Goal: Understand process/instructions: Learn how to perform a task or action

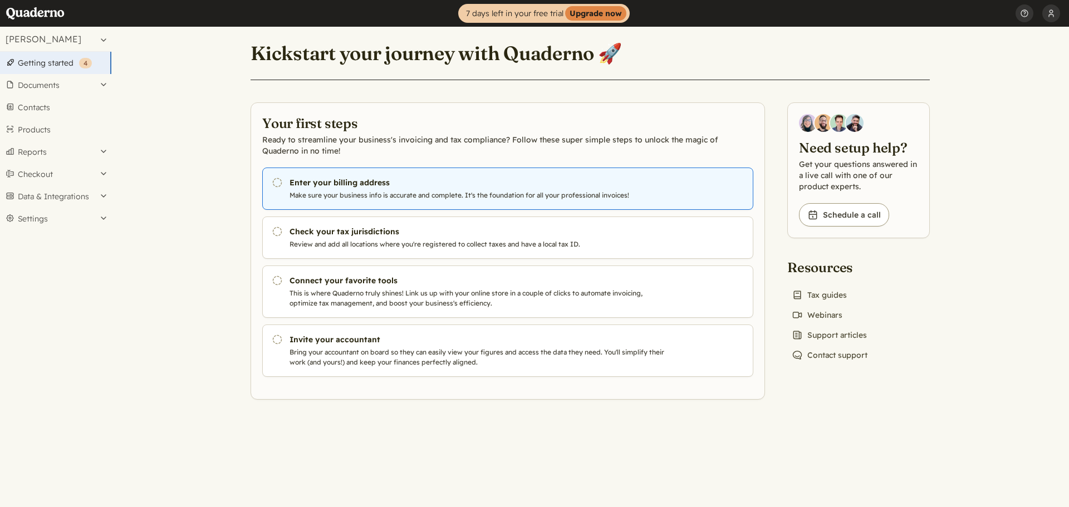
click at [308, 195] on p "Make sure your business info is accurate and complete. It's the foundation for …" at bounding box center [480, 195] width 380 height 10
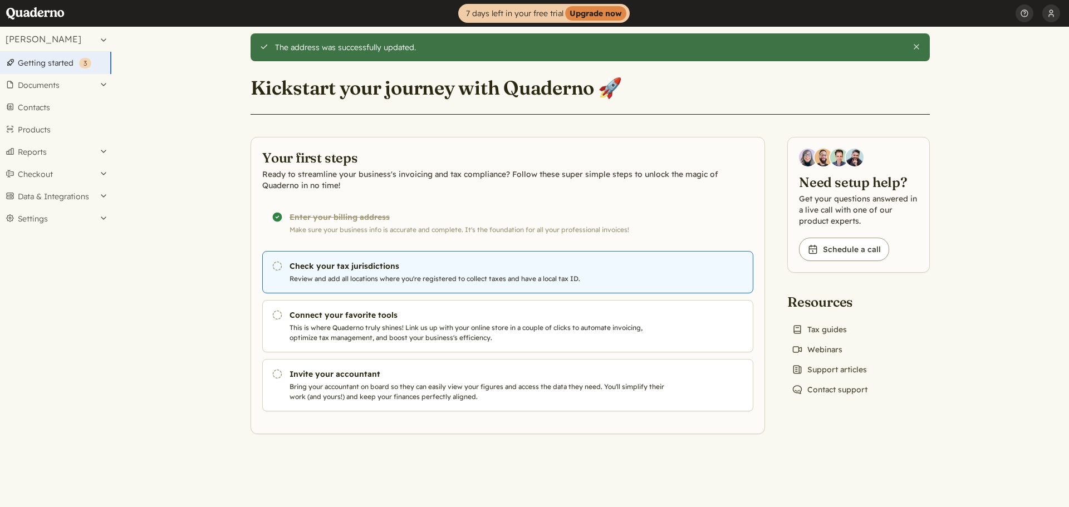
click at [340, 276] on p "Review and add all locations where you're registered to collect taxes and have …" at bounding box center [480, 279] width 380 height 10
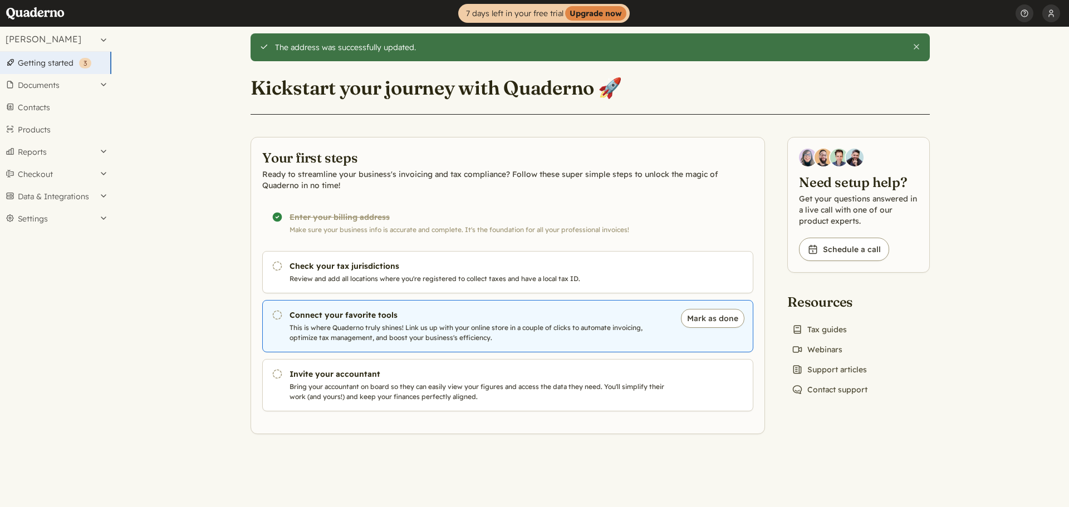
click at [528, 341] on p "This is where Quaderno truly shines! Link us up with your online store in a cou…" at bounding box center [480, 333] width 380 height 20
